Goal: Entertainment & Leisure: Consume media (video, audio)

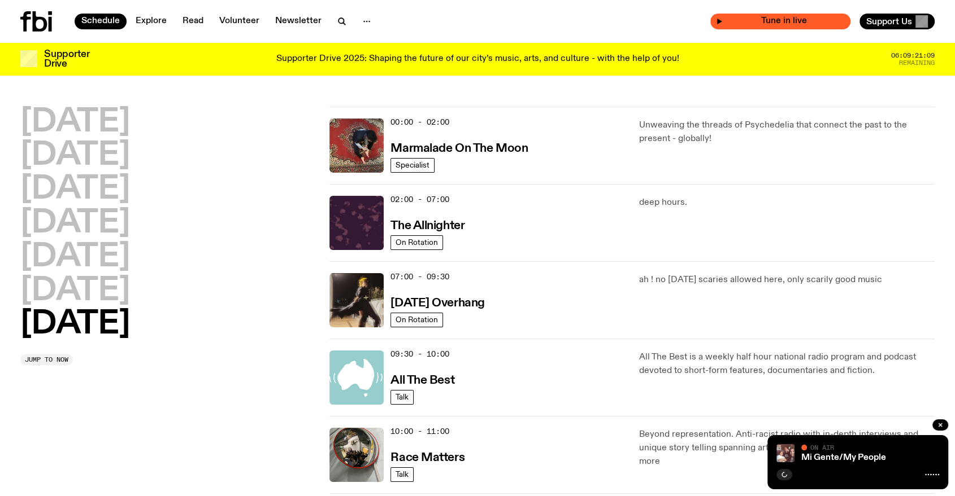
drag, startPoint x: 0, startPoint y: 0, endPoint x: 818, endPoint y: 23, distance: 818.1
click at [818, 23] on span "Tune in live" at bounding box center [783, 21] width 122 height 8
click at [787, 473] on icon "button" at bounding box center [784, 475] width 7 height 7
click at [95, 326] on h2 "Sunday" at bounding box center [75, 325] width 110 height 32
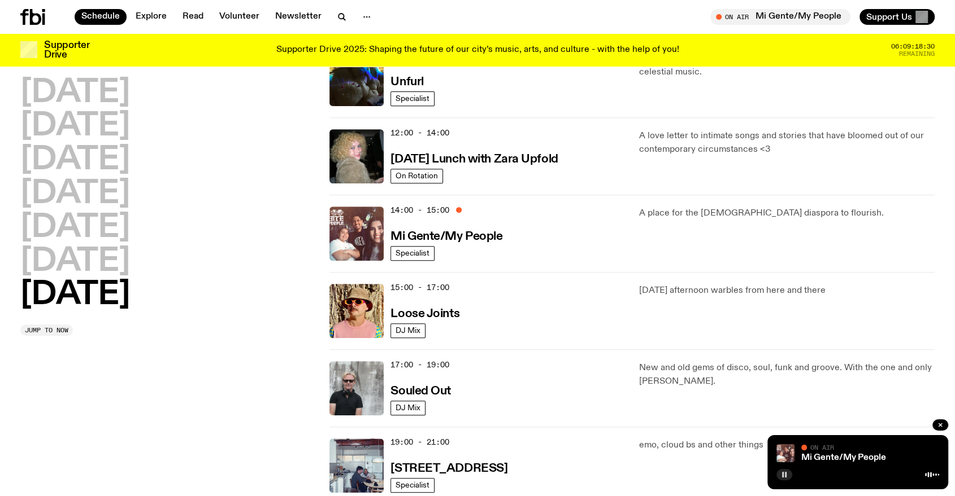
scroll to position [432, 0]
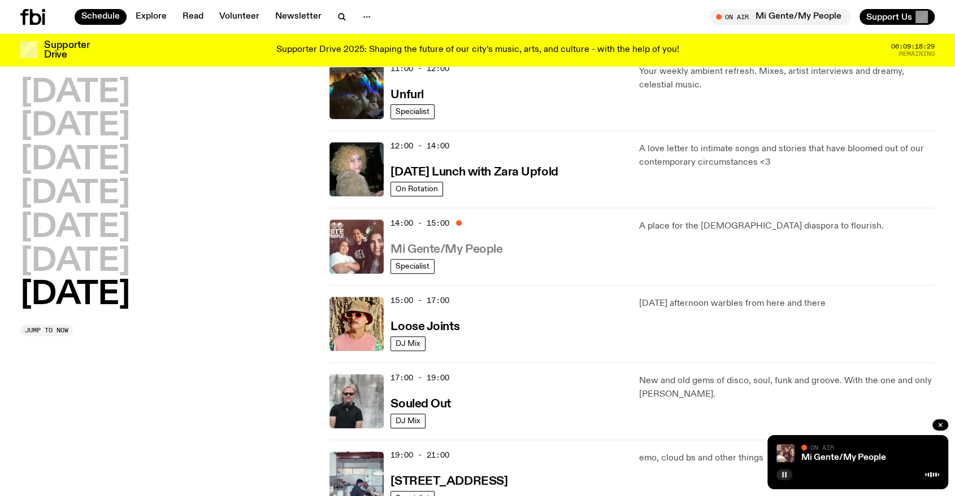
click at [463, 242] on link "Mi Gente/My People" at bounding box center [446, 249] width 112 height 14
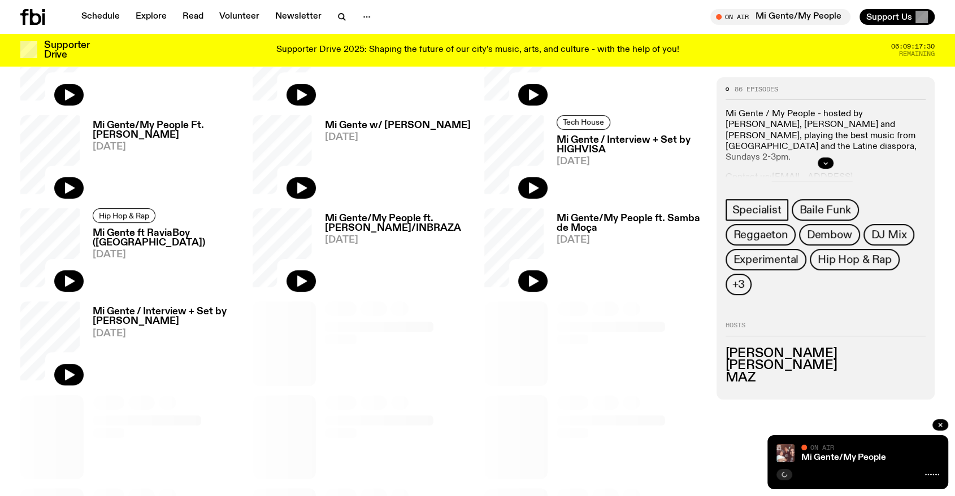
scroll to position [432, 0]
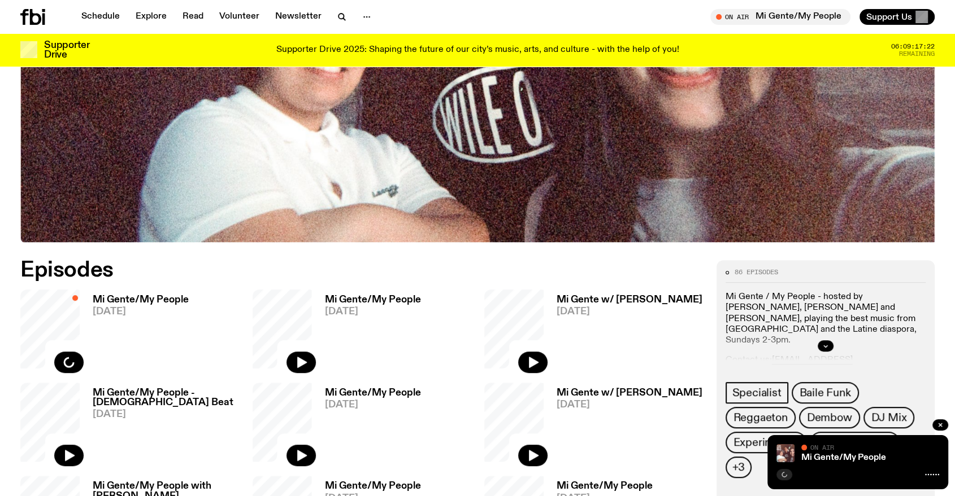
click at [121, 300] on h3 "Mi Gente/My People" at bounding box center [141, 300] width 96 height 10
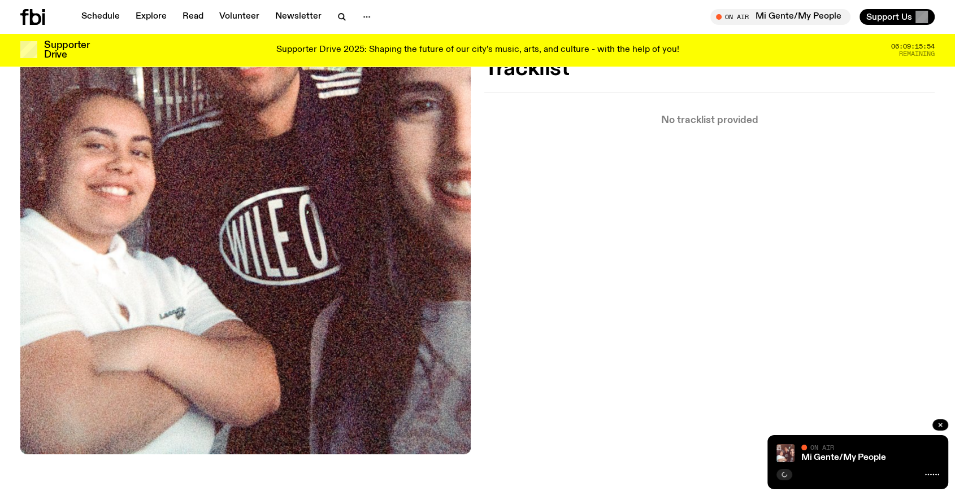
scroll to position [451, 0]
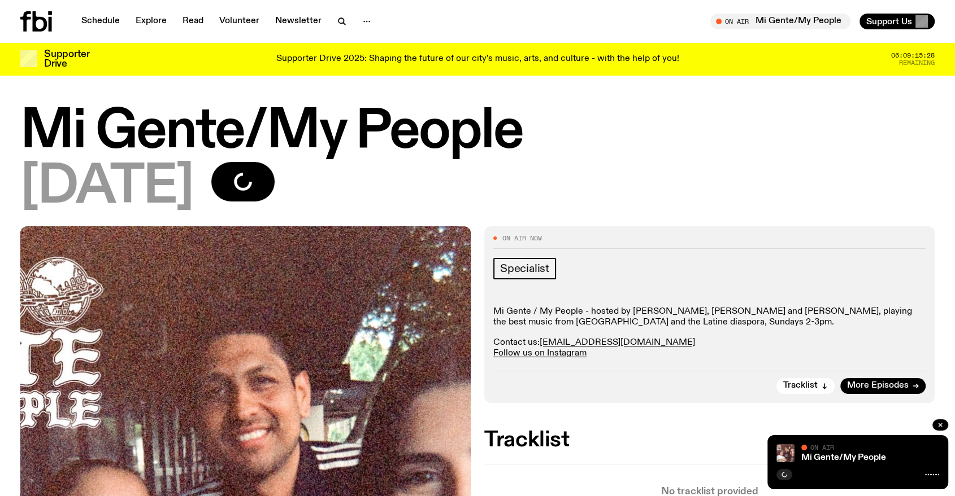
click at [630, 182] on div "[DATE]" at bounding box center [477, 187] width 914 height 51
click at [792, 479] on button "button" at bounding box center [784, 474] width 16 height 11
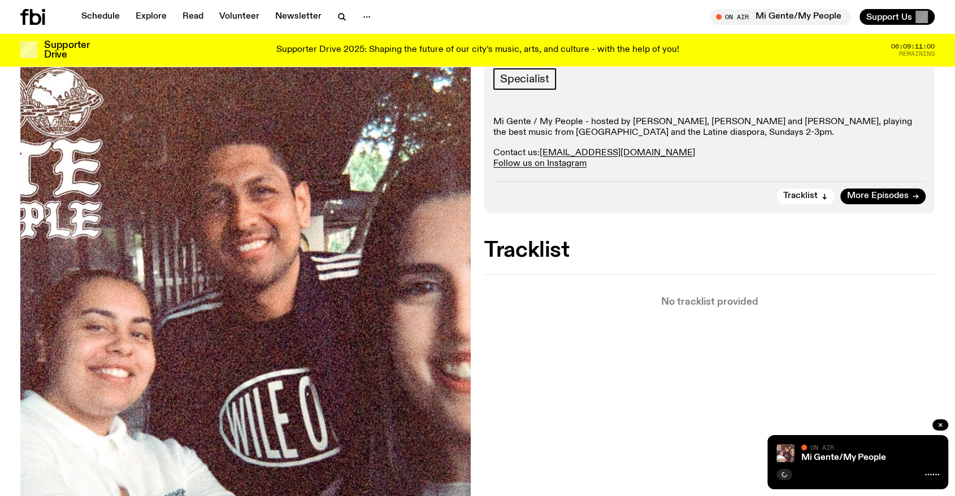
scroll to position [117, 0]
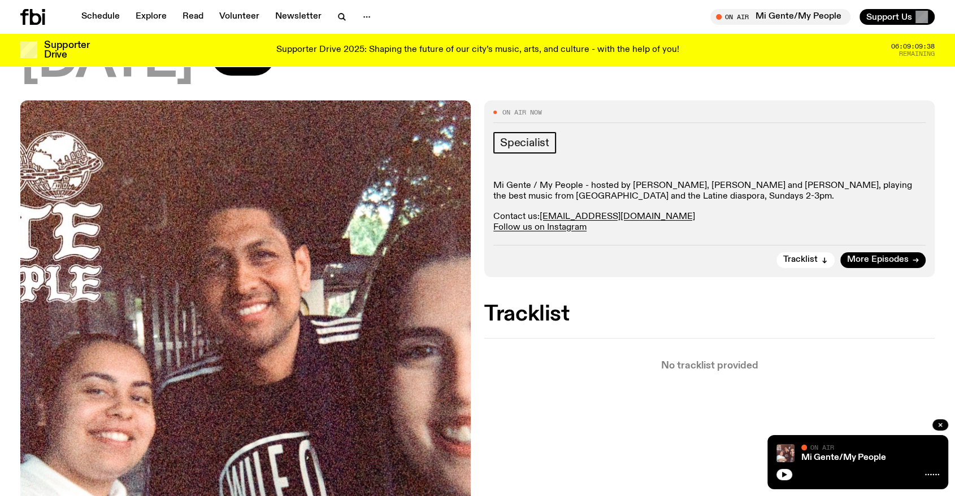
drag, startPoint x: 792, startPoint y: 475, endPoint x: 799, endPoint y: 49, distance: 425.9
click at [787, 475] on icon "button" at bounding box center [784, 475] width 7 height 7
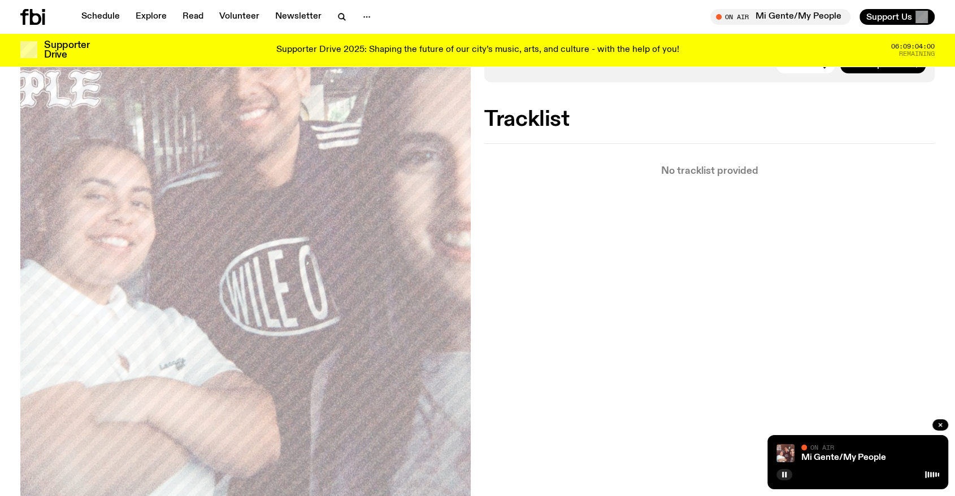
scroll to position [243, 0]
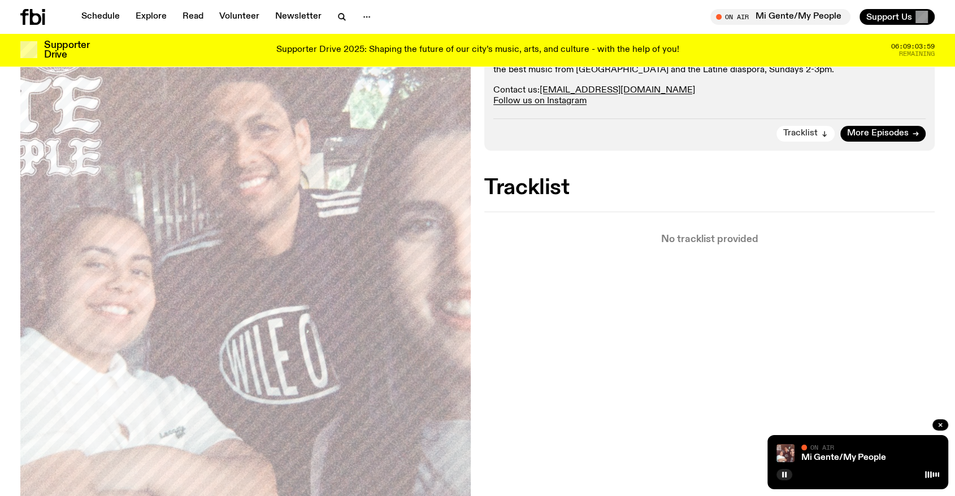
click at [791, 129] on span "Tracklist" at bounding box center [800, 133] width 34 height 8
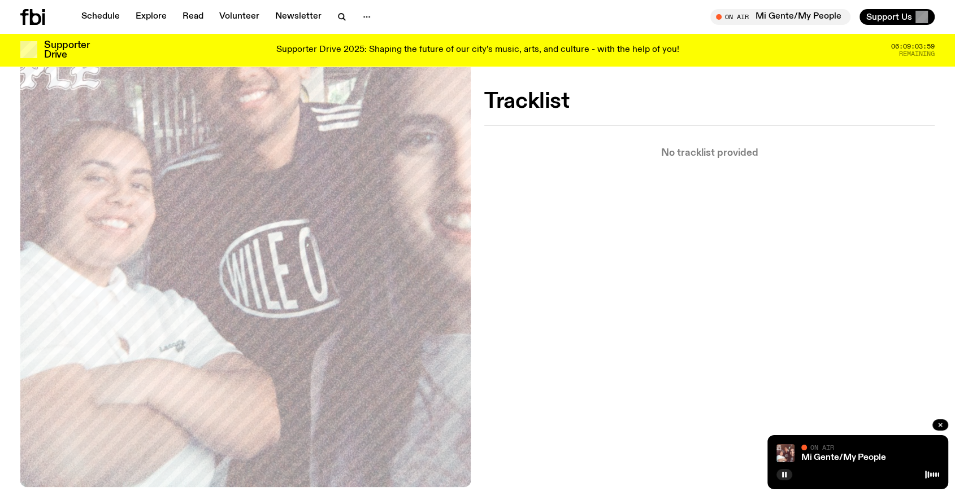
scroll to position [345, 0]
